Goal: Task Accomplishment & Management: Use online tool/utility

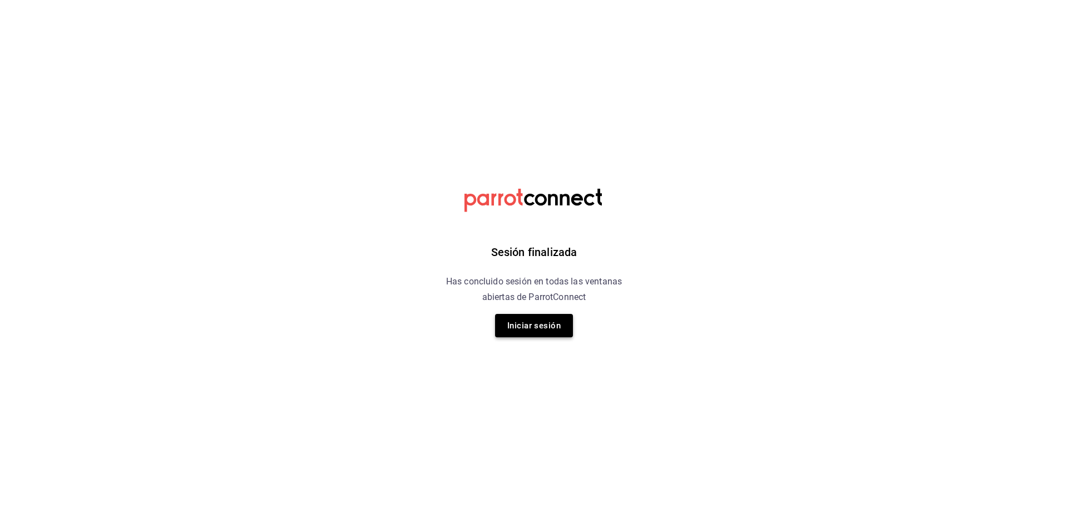
click at [538, 314] on button "Iniciar sesión" at bounding box center [534, 325] width 78 height 23
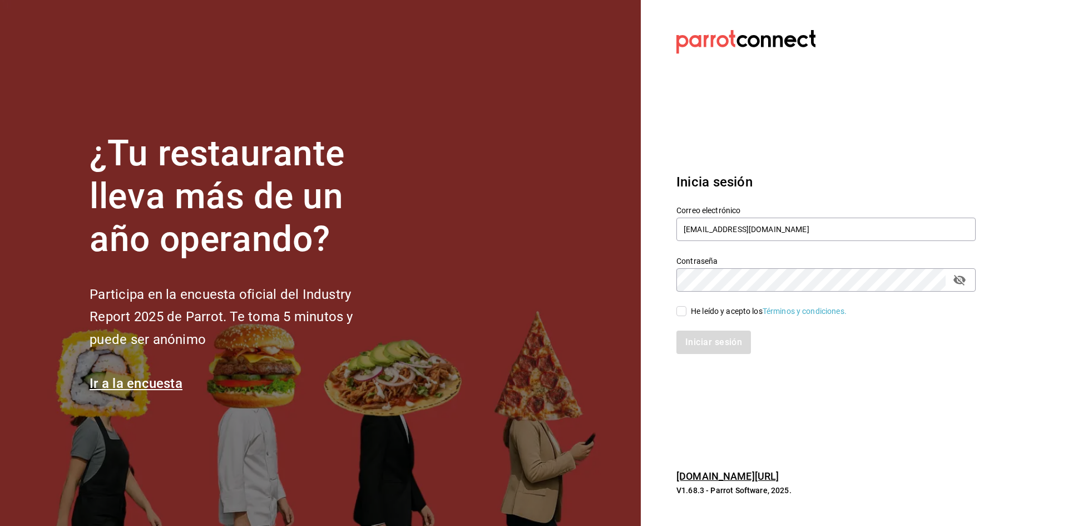
click at [684, 307] on input "He leído y acepto los Términos y condiciones." at bounding box center [682, 311] width 10 height 10
checkbox input "true"
click at [712, 342] on button "Iniciar sesión" at bounding box center [715, 342] width 76 height 23
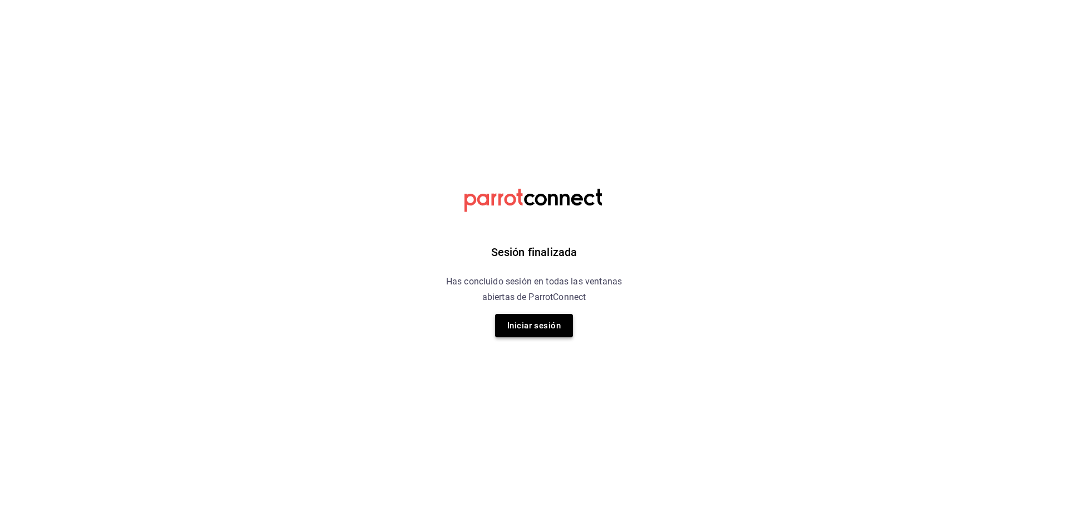
click at [558, 322] on button "Iniciar sesión" at bounding box center [534, 325] width 78 height 23
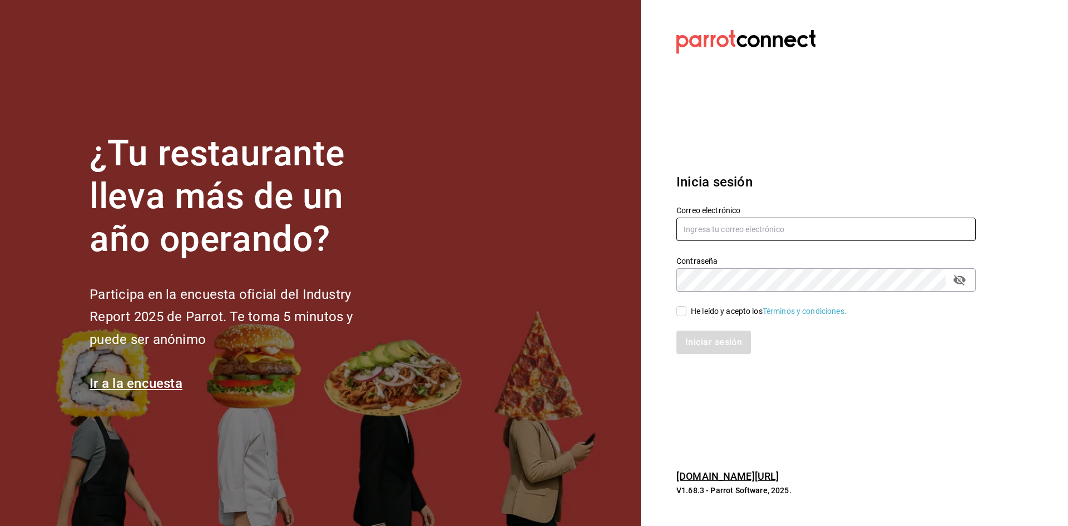
type input "alejandromuro12@hotmail.com"
click at [686, 308] on input "He leído y acepto los Términos y condiciones." at bounding box center [682, 311] width 10 height 10
checkbox input "true"
click at [742, 342] on button "Iniciar sesión" at bounding box center [715, 342] width 76 height 23
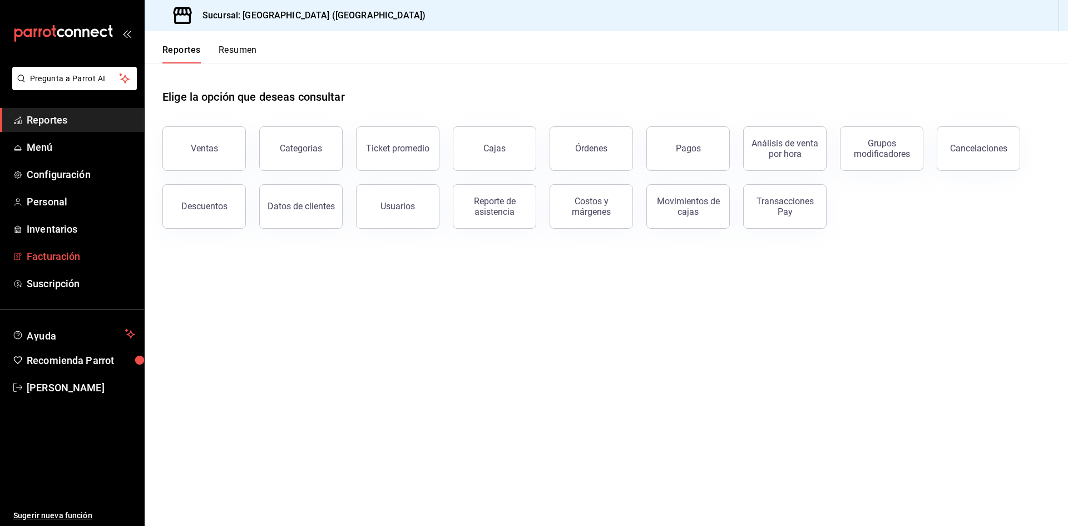
click at [51, 254] on span "Facturación" at bounding box center [81, 256] width 109 height 15
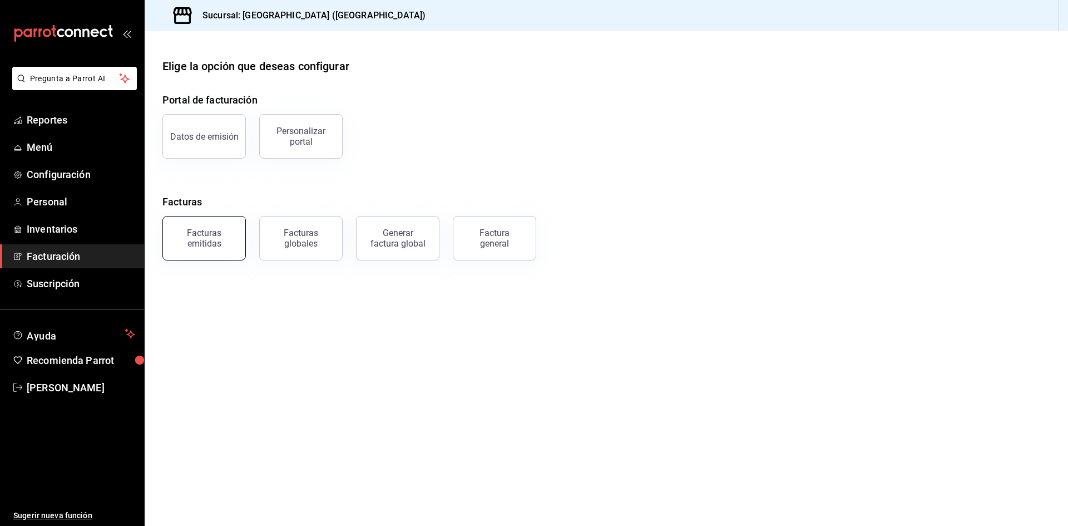
click at [222, 243] on div "Facturas emitidas" at bounding box center [204, 238] width 69 height 21
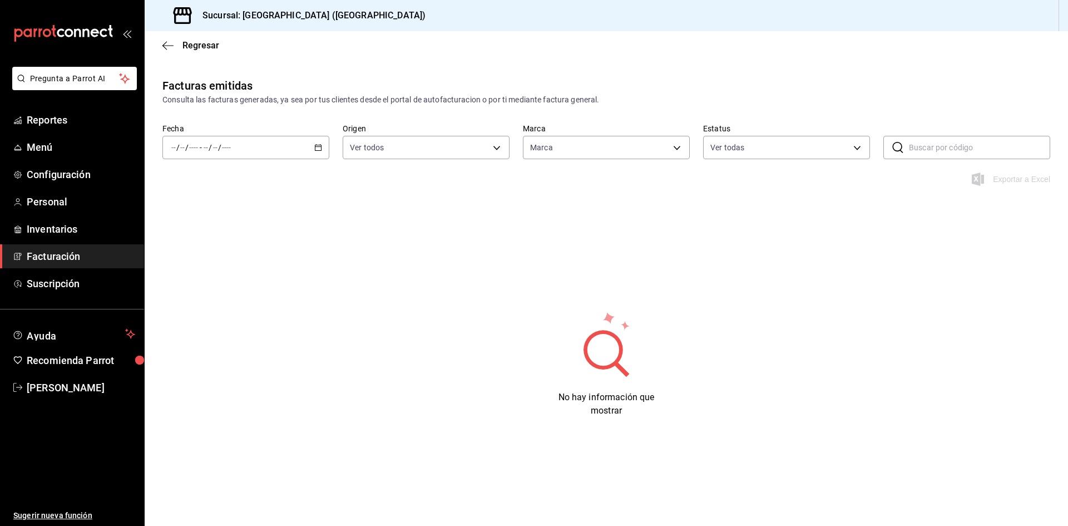
type input "98a170be-d6ca-404e-b468-c06239c777d8"
click at [173, 43] on icon "button" at bounding box center [167, 46] width 11 height 10
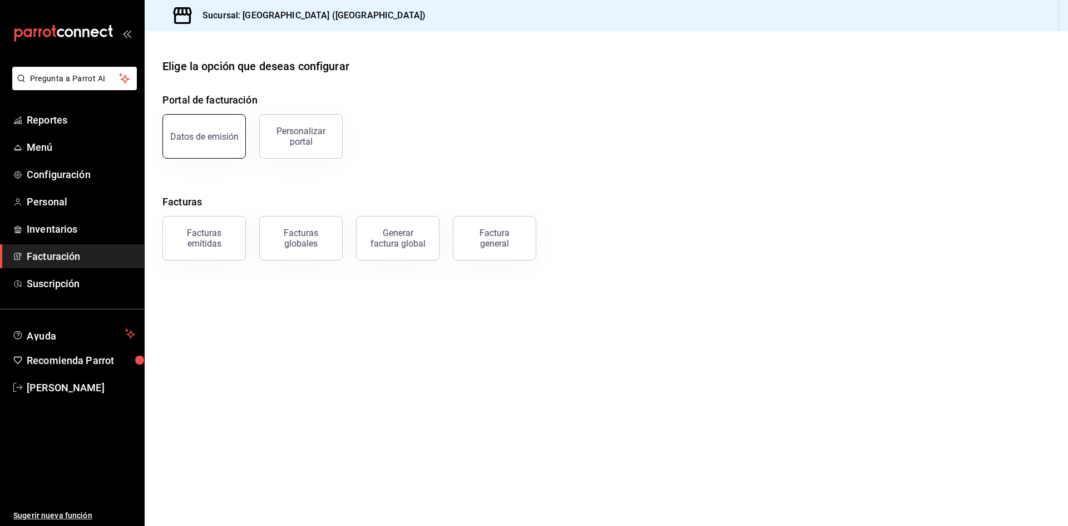
click at [213, 142] on button "Datos de emisión" at bounding box center [203, 136] width 83 height 45
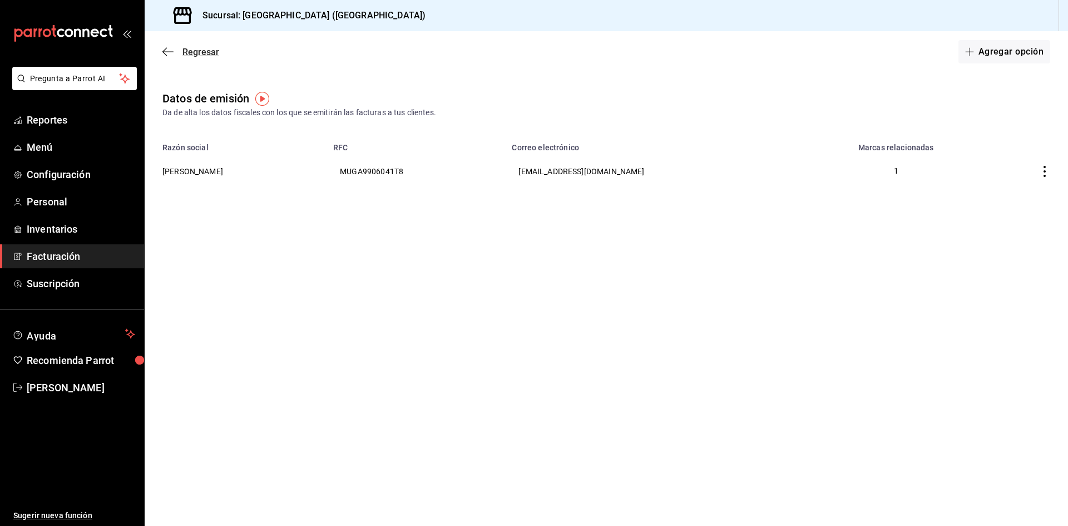
click at [167, 53] on icon "button" at bounding box center [167, 52] width 11 height 10
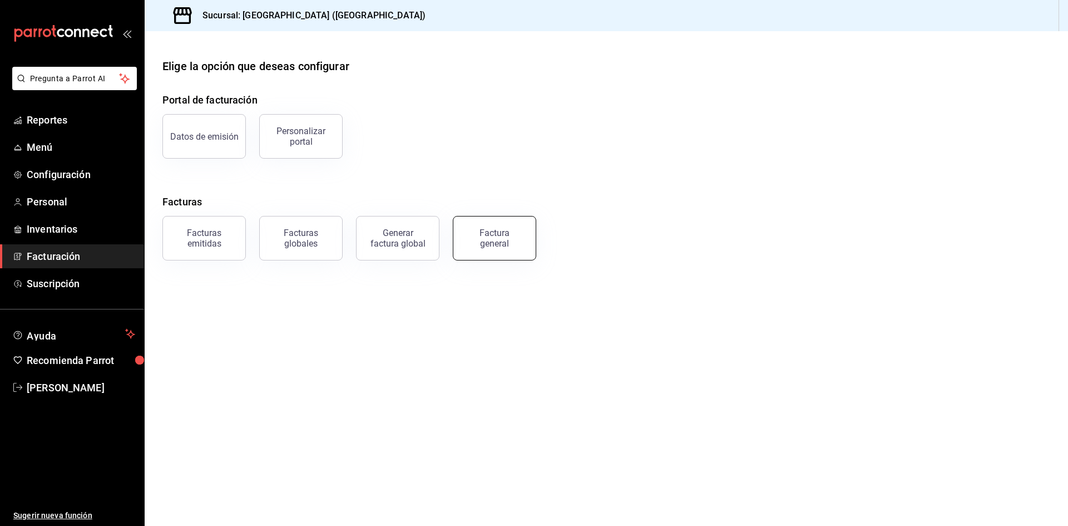
click at [520, 241] on button "Factura general" at bounding box center [494, 238] width 83 height 45
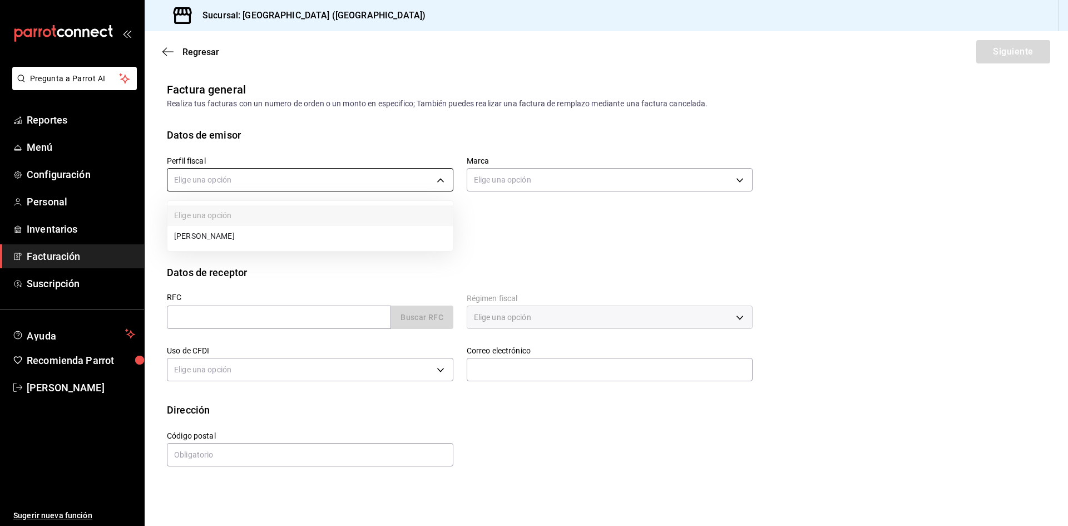
click at [373, 180] on body "Pregunta a Parrot AI Reportes Menú Configuración Personal Inventarios Facturaci…" at bounding box center [534, 263] width 1068 height 526
click at [324, 233] on li "ANA SOFIA MURO GONZALEZ" at bounding box center [309, 236] width 285 height 21
type input "907b5cdb-a07a-4954-aa1b-29f51224191c"
type input "98a170be-d6ca-404e-b468-c06239c777d8"
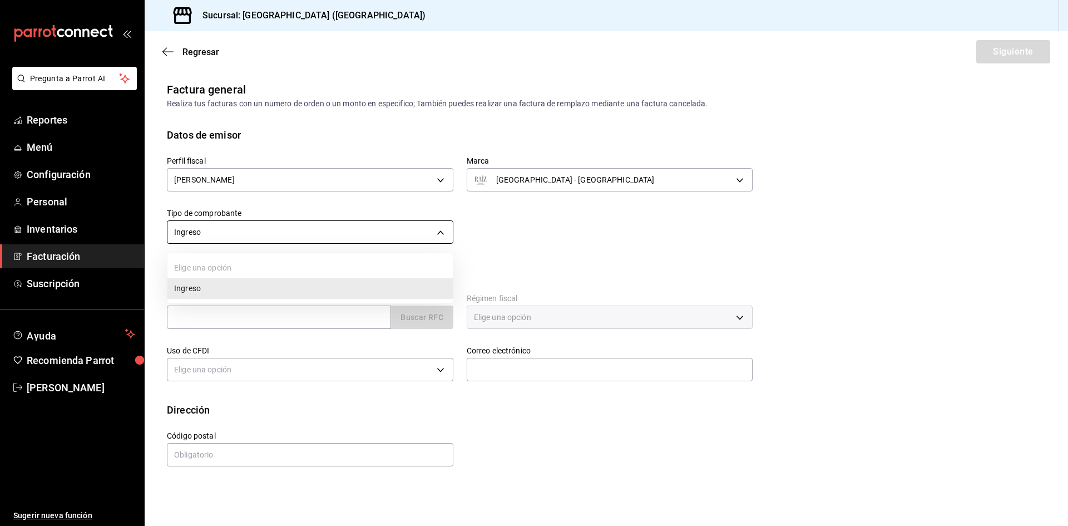
click at [413, 223] on body "Pregunta a Parrot AI Reportes Menú Configuración Personal Inventarios Facturaci…" at bounding box center [534, 263] width 1068 height 526
click at [313, 286] on li "Ingreso" at bounding box center [309, 288] width 285 height 21
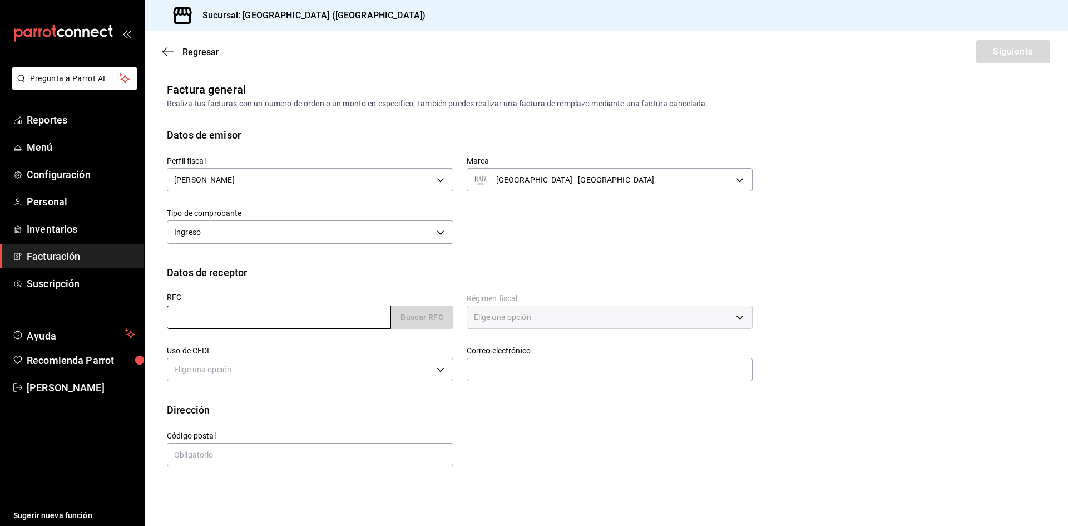
click at [279, 307] on input "text" at bounding box center [279, 316] width 224 height 23
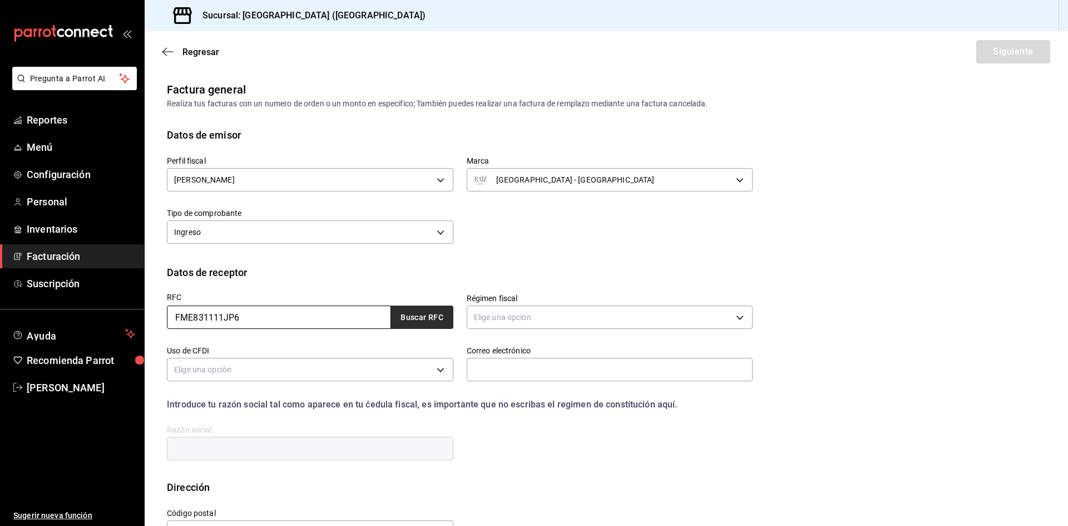
type input "FME831111JP6"
click at [406, 313] on button "Buscar RFC" at bounding box center [422, 316] width 62 height 23
click at [534, 308] on body "Pregunta a Parrot AI Reportes Menú Configuración Personal Inventarios Facturaci…" at bounding box center [534, 263] width 1068 height 526
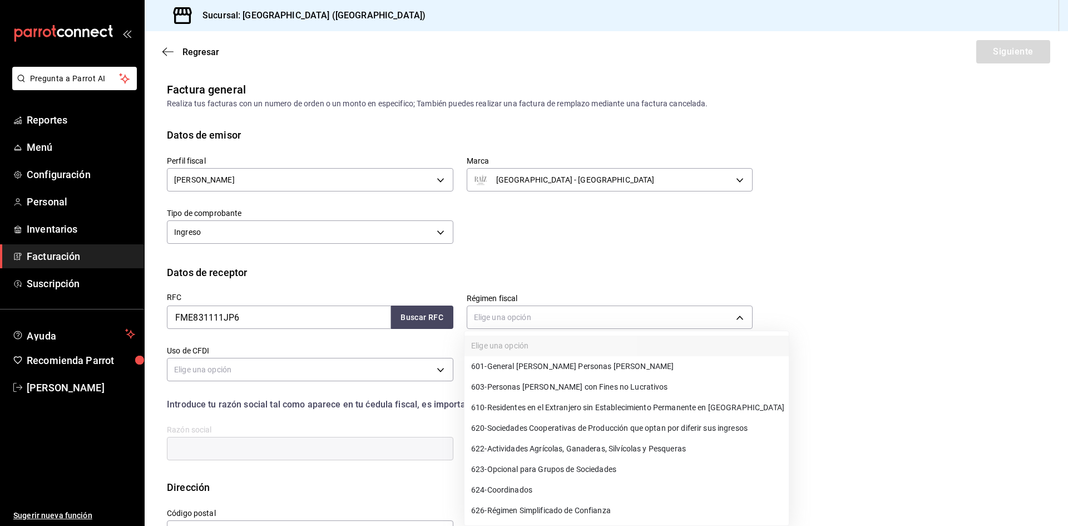
click at [889, 254] on div at bounding box center [534, 263] width 1068 height 526
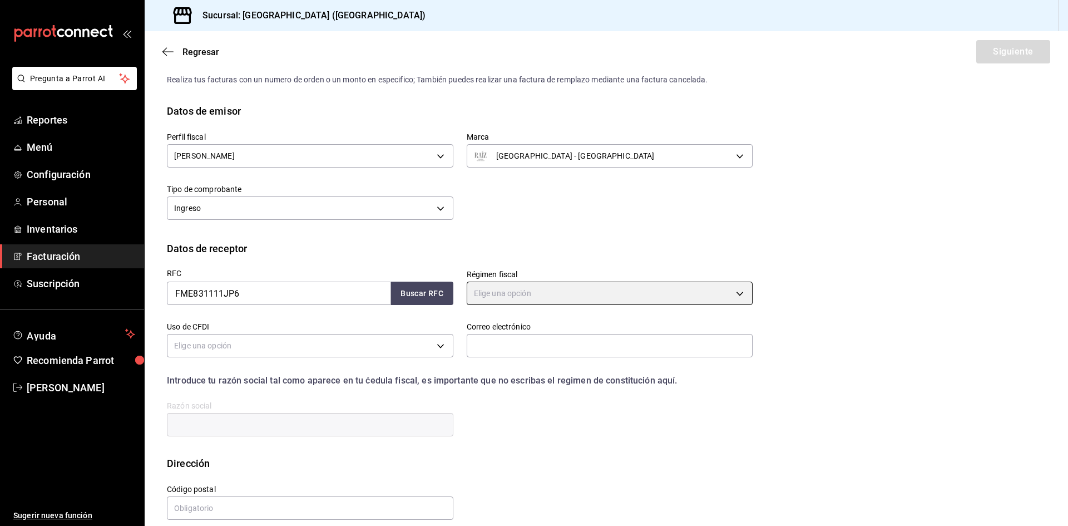
scroll to position [37, 0]
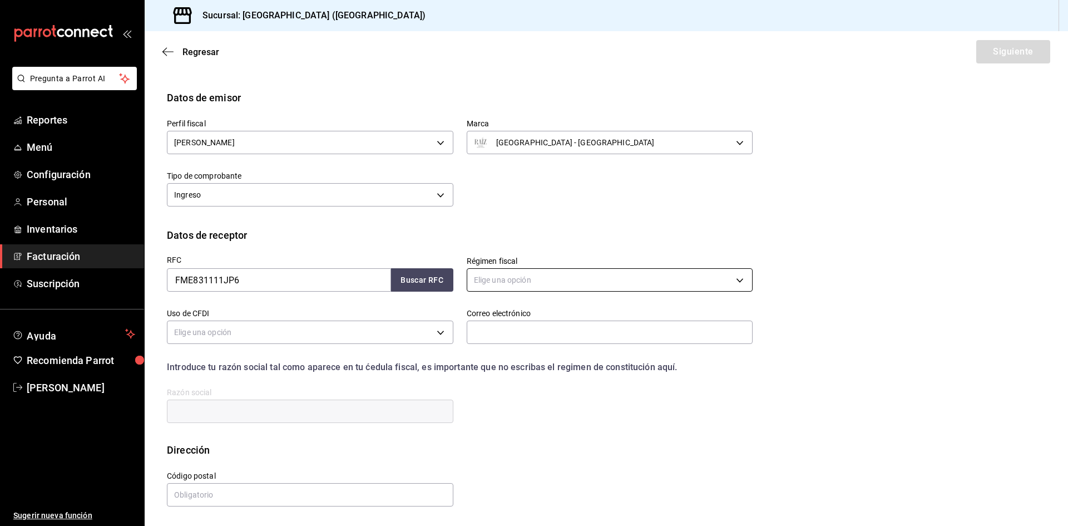
click at [738, 275] on body "Pregunta a Parrot AI Reportes Menú Configuración Personal Inventarios Facturaci…" at bounding box center [534, 263] width 1068 height 526
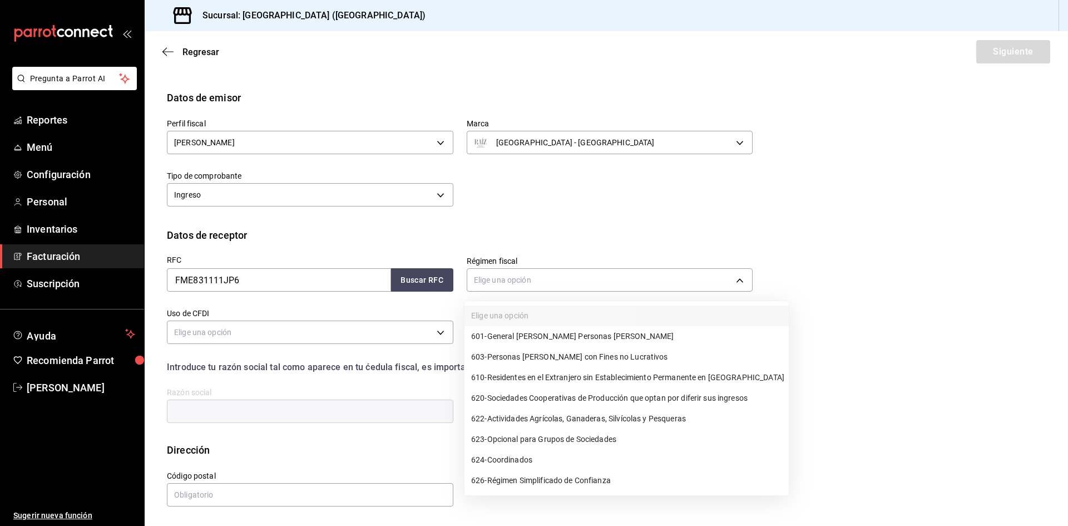
click at [579, 332] on span "601 - General de Ley Personas Morales" at bounding box center [572, 337] width 203 height 12
type input "601"
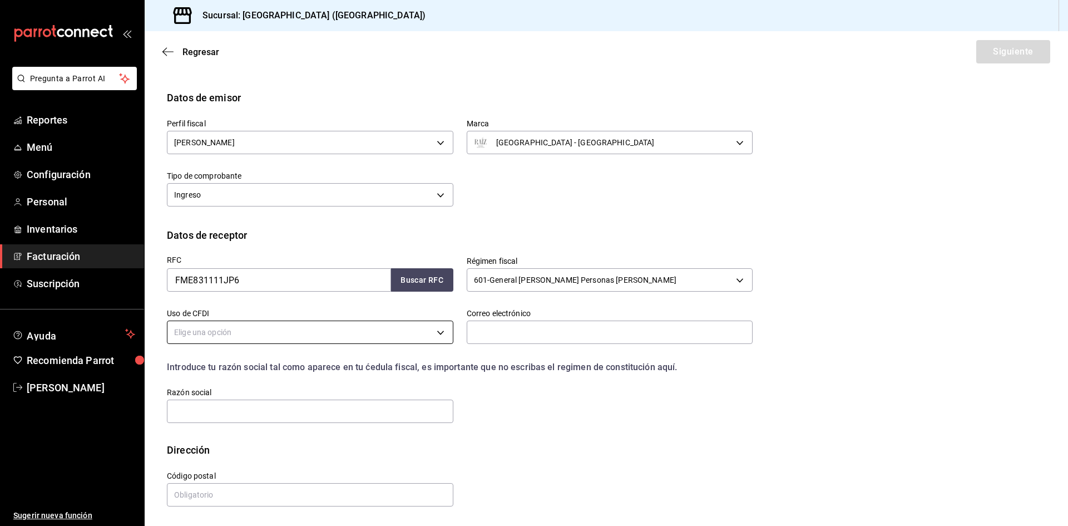
click at [396, 343] on body "Pregunta a Parrot AI Reportes Menú Configuración Personal Inventarios Facturaci…" at bounding box center [534, 263] width 1068 height 526
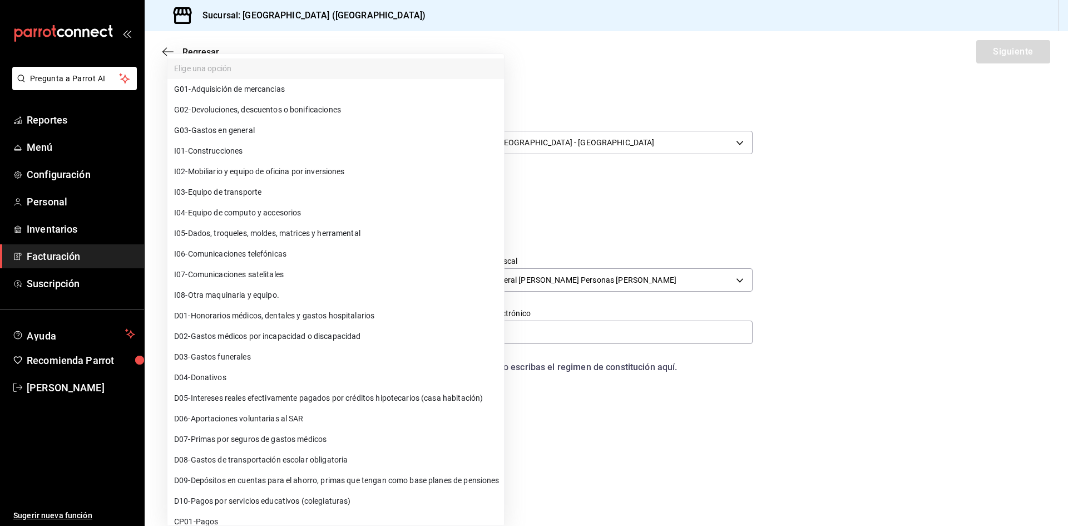
click at [277, 129] on li "G03 - Gastos en general" at bounding box center [335, 130] width 337 height 21
type input "G03"
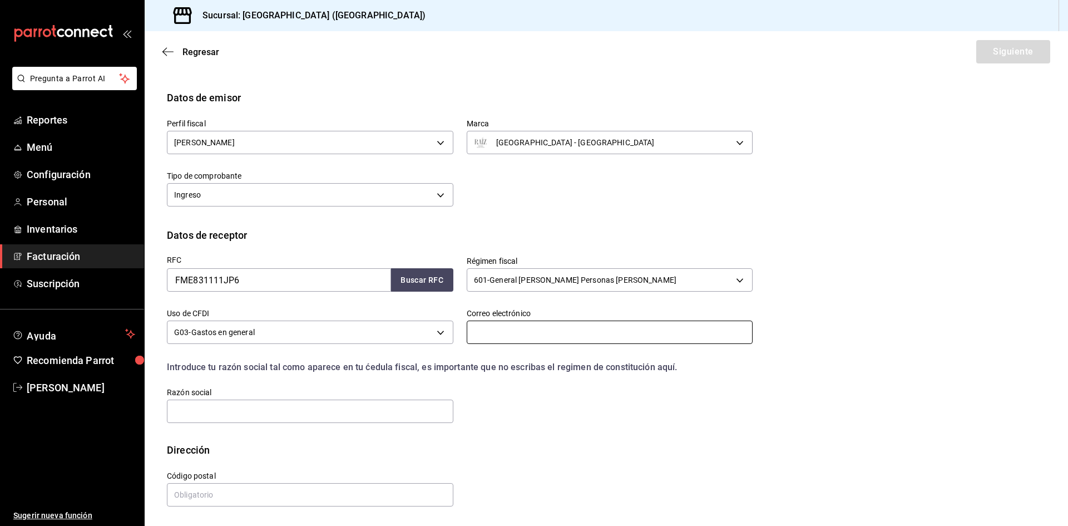
click at [549, 328] on input "text" at bounding box center [610, 332] width 287 height 23
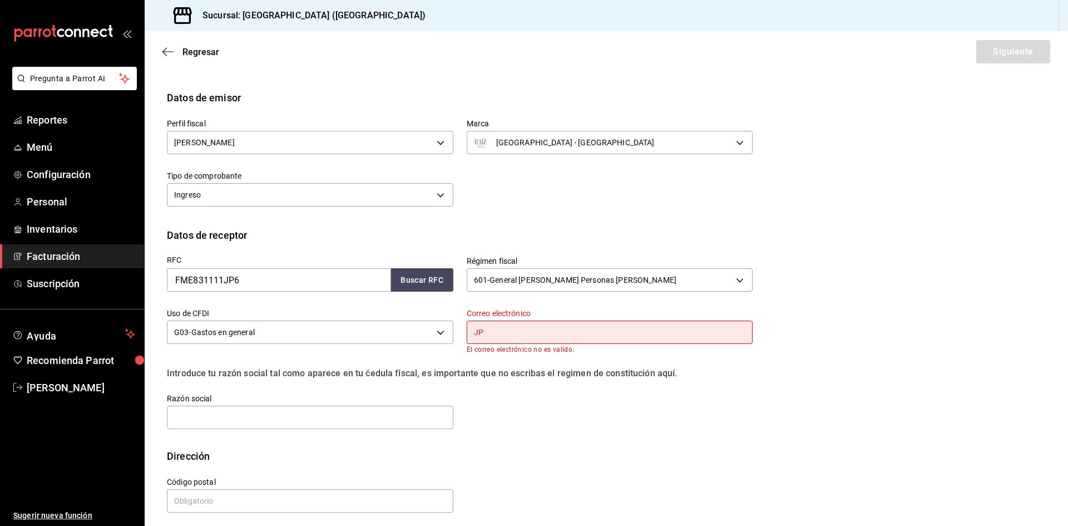
type input "J"
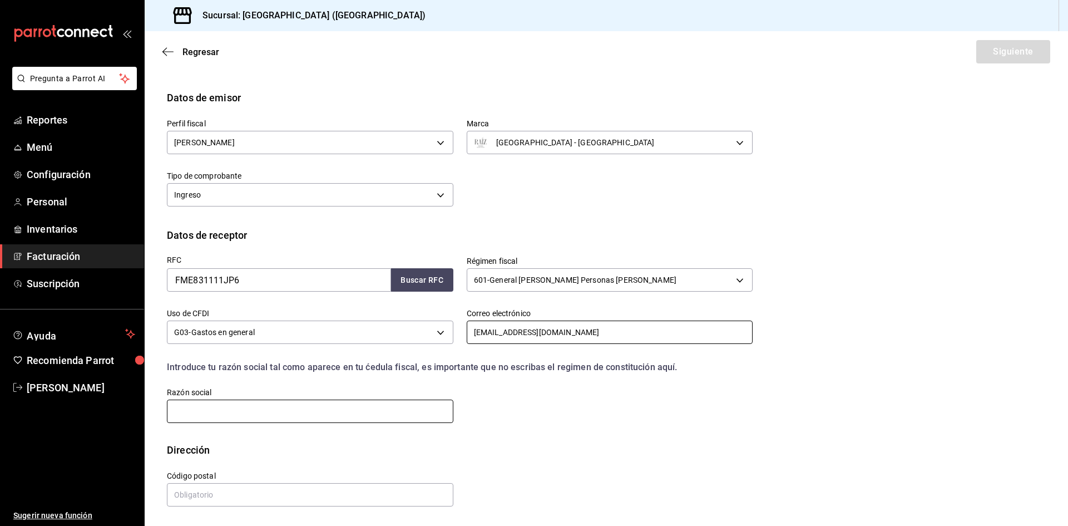
type input "jpadilla@famesa.com.mx"
click at [329, 416] on input "text" at bounding box center [310, 411] width 287 height 23
click at [592, 412] on div "RFC FME831111JP6 Buscar RFC Régimen fiscal 601 - General de Ley Personas Morale…" at bounding box center [453, 334] width 599 height 182
click at [349, 405] on input "text" at bounding box center [310, 411] width 287 height 23
click at [578, 447] on div "Dirección" at bounding box center [606, 449] width 879 height 15
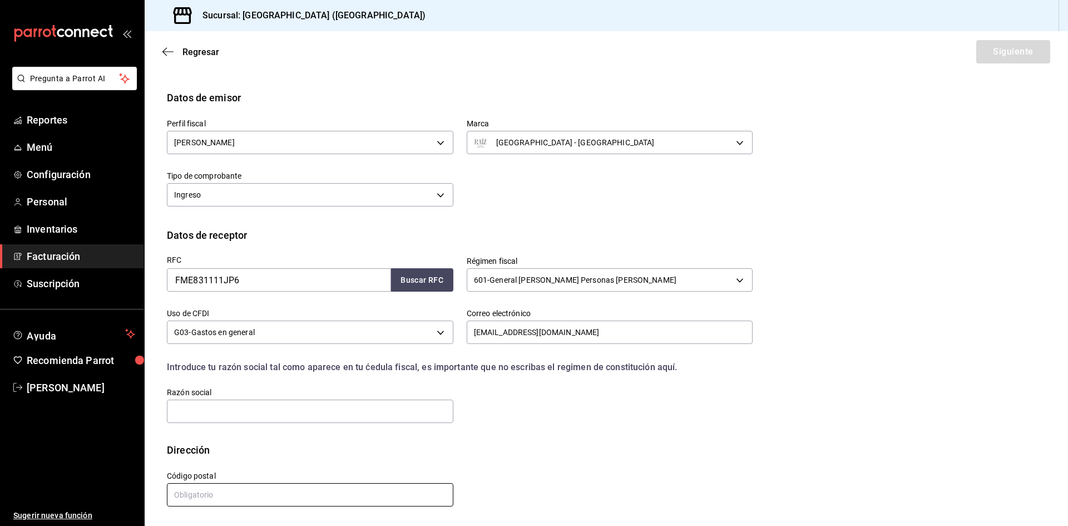
click at [299, 485] on input "text" at bounding box center [310, 494] width 287 height 23
type input "47180"
drag, startPoint x: 261, startPoint y: 400, endPoint x: 259, endPoint y: 406, distance: 5.8
click at [261, 400] on input "text" at bounding box center [310, 411] width 287 height 23
type input "FABRICA DE MERMELADAS"
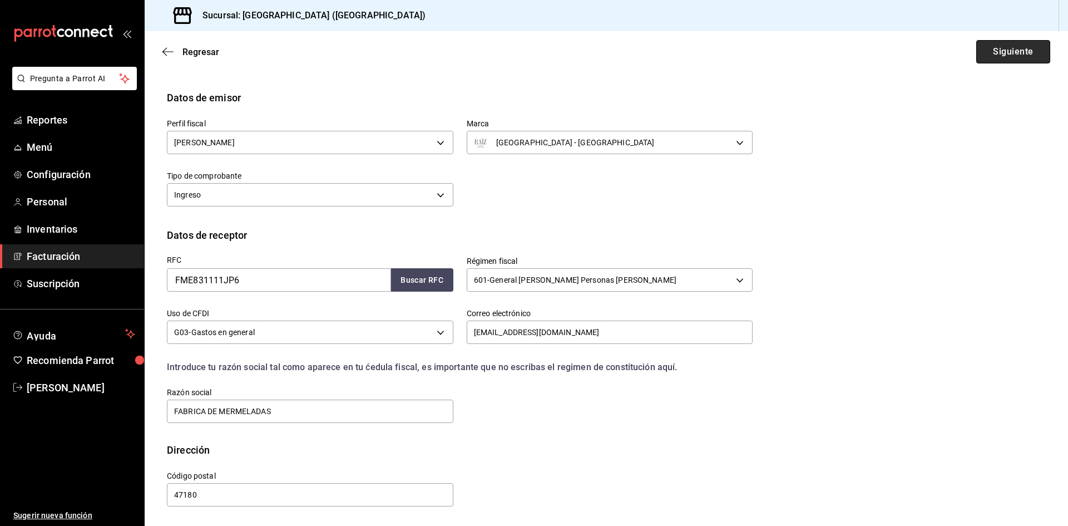
click at [982, 52] on button "Siguiente" at bounding box center [1014, 51] width 74 height 23
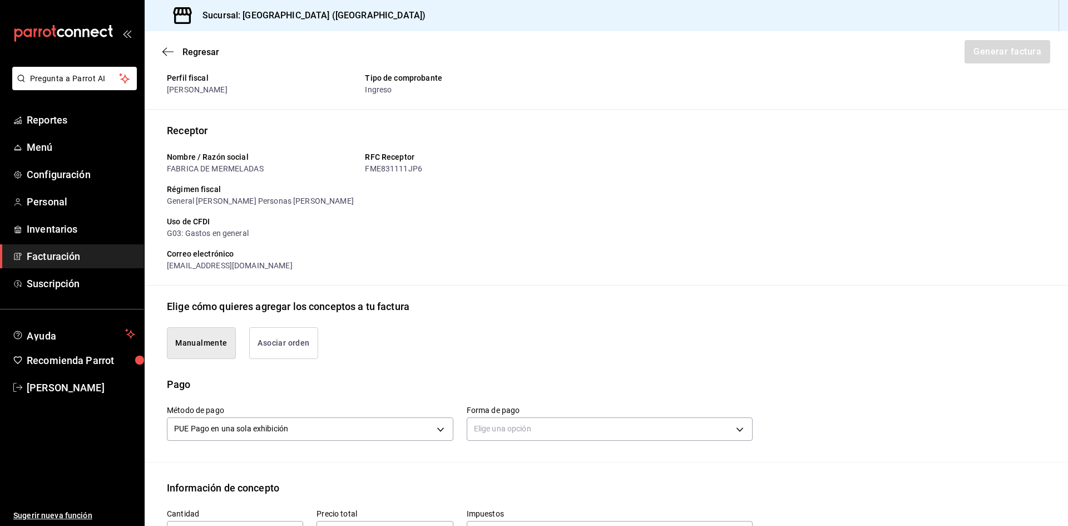
click at [299, 351] on button "Asociar orden" at bounding box center [283, 343] width 69 height 32
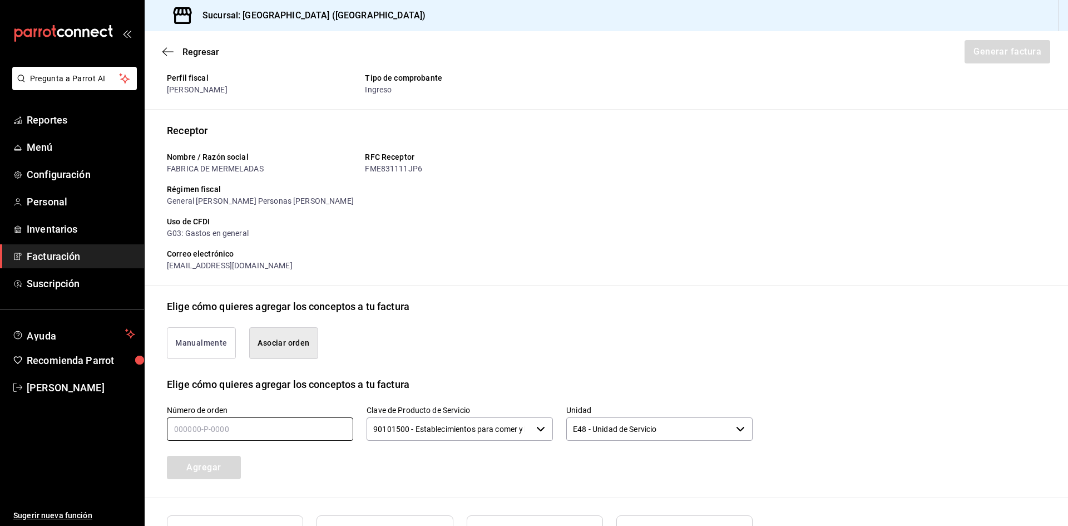
type button "associate"
click at [238, 436] on input "text" at bounding box center [260, 428] width 186 height 23
type input "120825-p-0001"
click at [204, 471] on button "Agregar" at bounding box center [204, 467] width 74 height 23
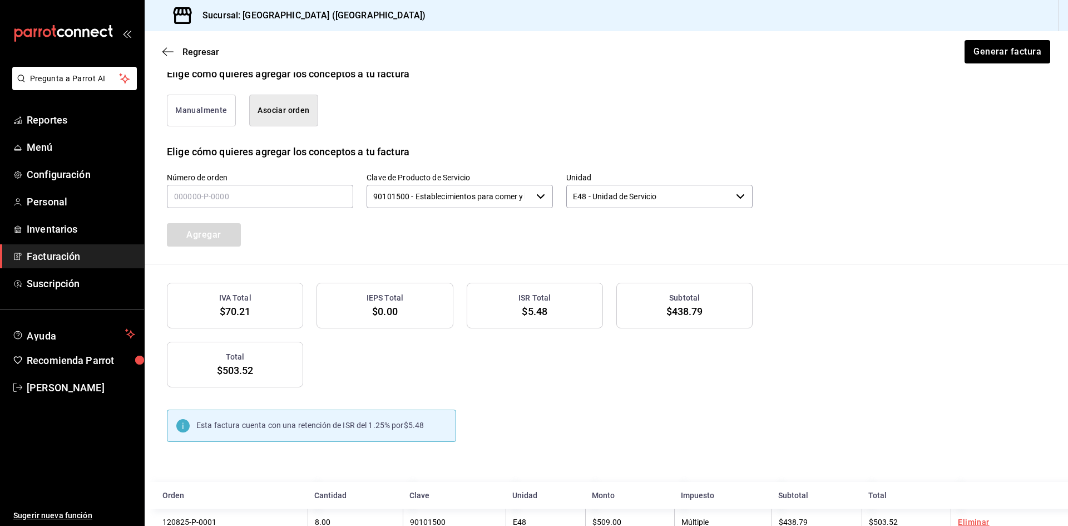
scroll to position [303, 0]
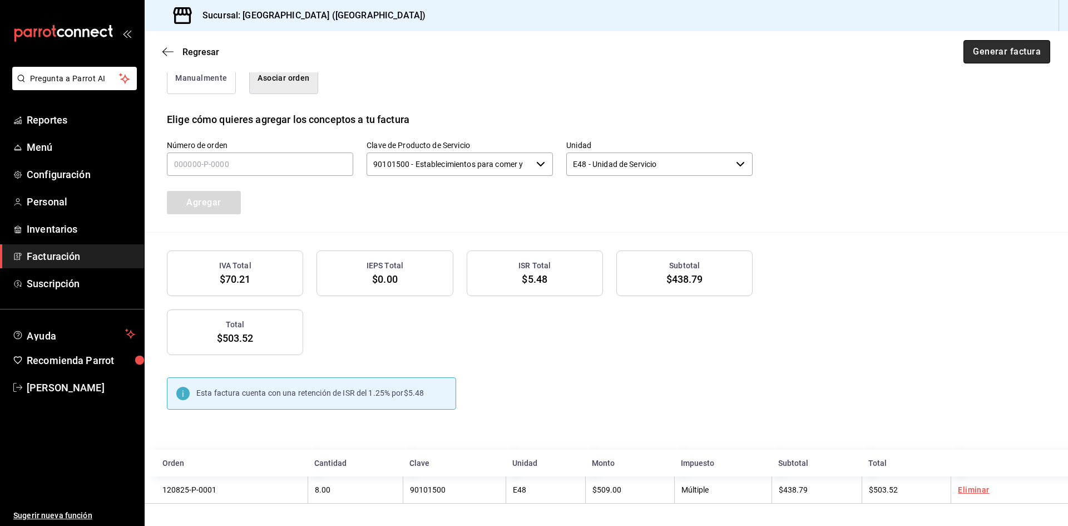
click at [980, 47] on button "Generar factura" at bounding box center [1007, 51] width 87 height 23
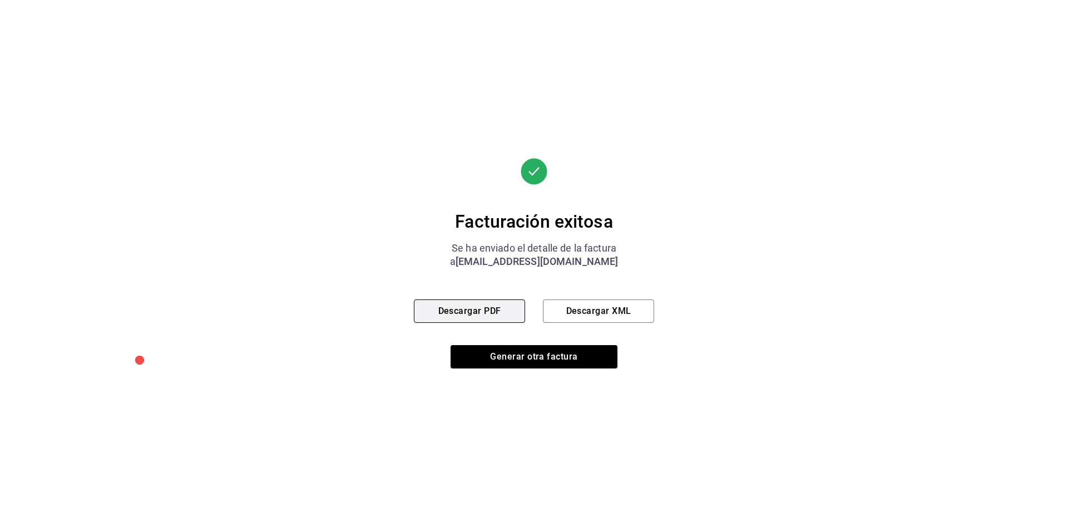
click at [502, 316] on button "Descargar PDF" at bounding box center [469, 310] width 111 height 23
